Goal: Task Accomplishment & Management: Manage account settings

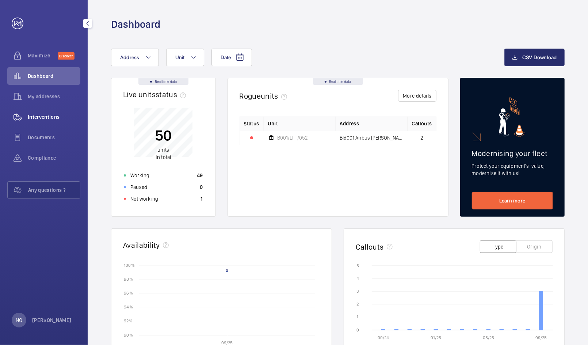
click at [39, 116] on span "Interventions" at bounding box center [54, 116] width 53 height 7
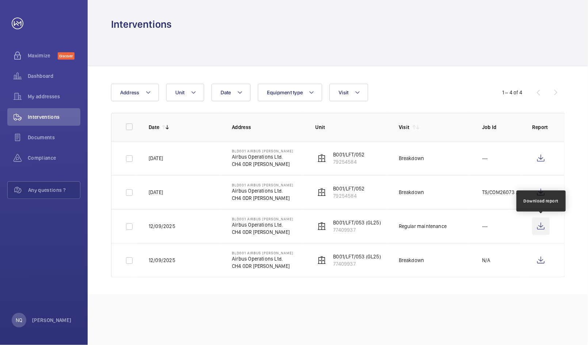
click at [544, 223] on wm-front-icon-button at bounding box center [541, 226] width 18 height 18
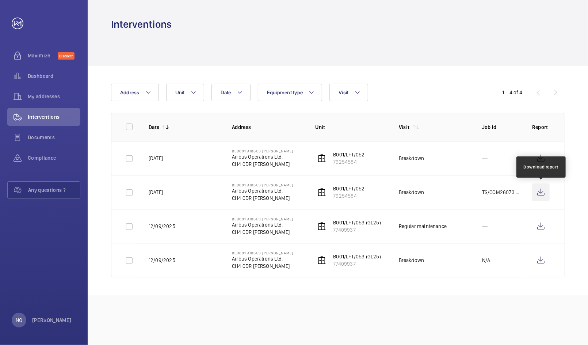
click at [541, 188] on wm-front-icon-button at bounding box center [541, 192] width 18 height 18
click at [537, 158] on wm-front-icon-button at bounding box center [541, 158] width 18 height 18
click at [132, 127] on input "checkbox" at bounding box center [129, 126] width 15 height 15
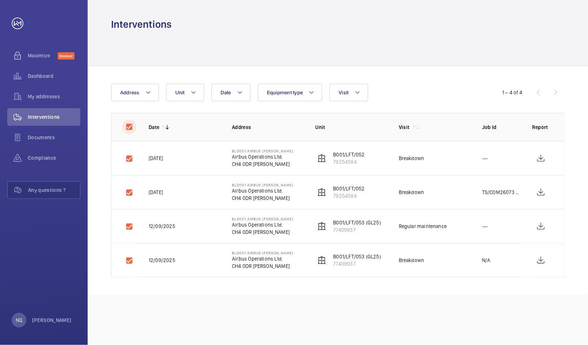
checkbox input "true"
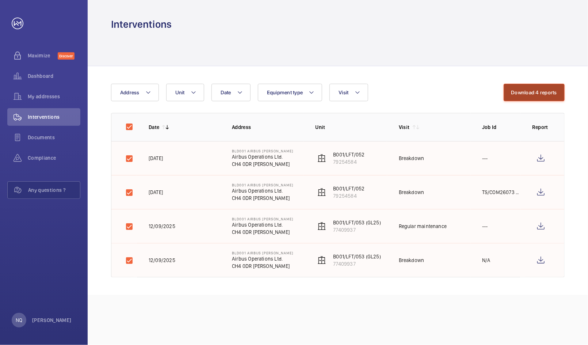
click at [541, 93] on button "Download 4 reports" at bounding box center [533, 93] width 61 height 18
click at [39, 76] on span "Dashboard" at bounding box center [54, 75] width 53 height 7
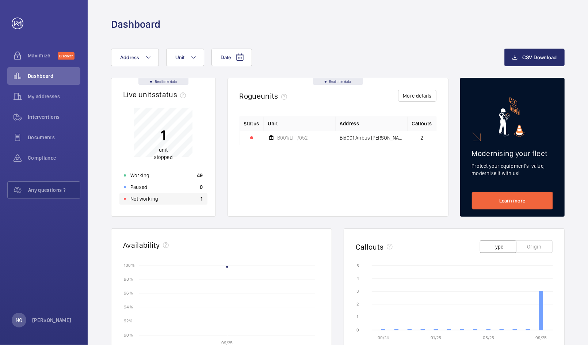
click at [152, 201] on p "Not working" at bounding box center [144, 198] width 28 height 7
click at [181, 199] on div "Not working 1" at bounding box center [163, 199] width 88 height 12
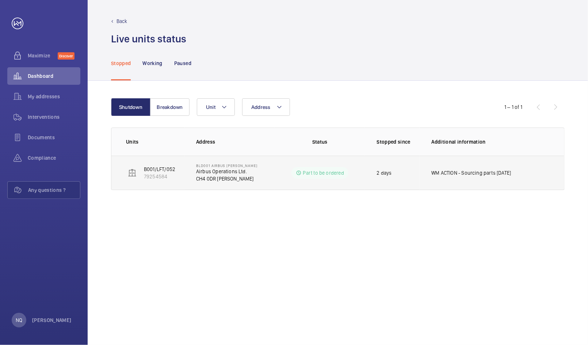
click at [308, 178] on td "Part to be ordered" at bounding box center [319, 172] width 90 height 34
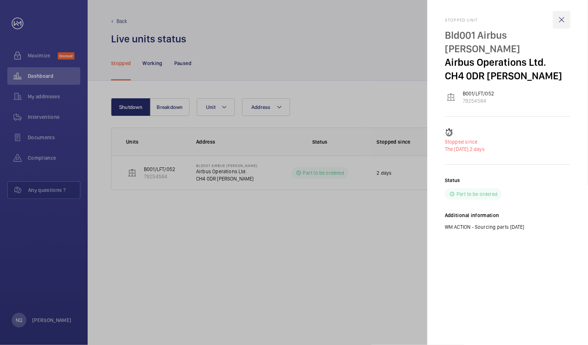
click at [565, 20] on wm-front-icon-button at bounding box center [562, 20] width 18 height 18
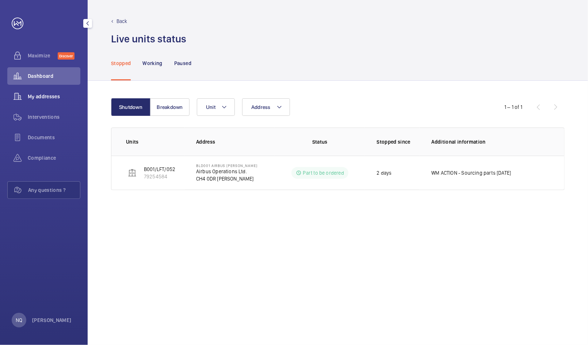
click at [27, 93] on wm-front-icon-button at bounding box center [17, 97] width 20 height 18
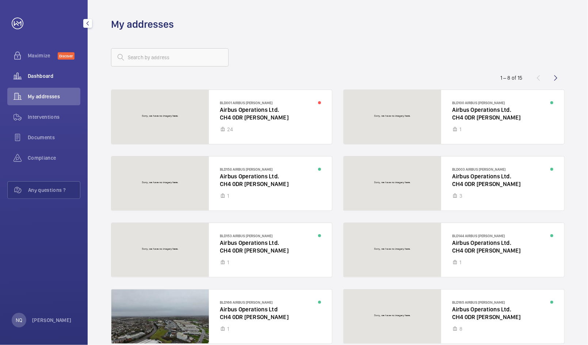
click at [37, 78] on span "Dashboard" at bounding box center [54, 75] width 53 height 7
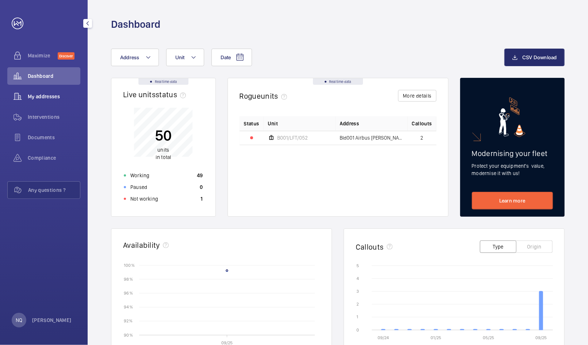
click at [43, 104] on div "My addresses" at bounding box center [43, 97] width 73 height 18
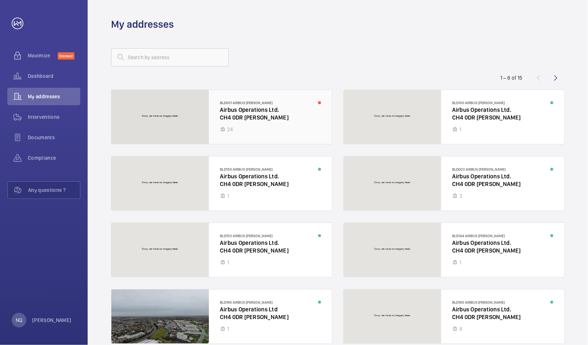
click at [262, 129] on div at bounding box center [221, 117] width 220 height 54
